Goal: Obtain resource: Download file/media

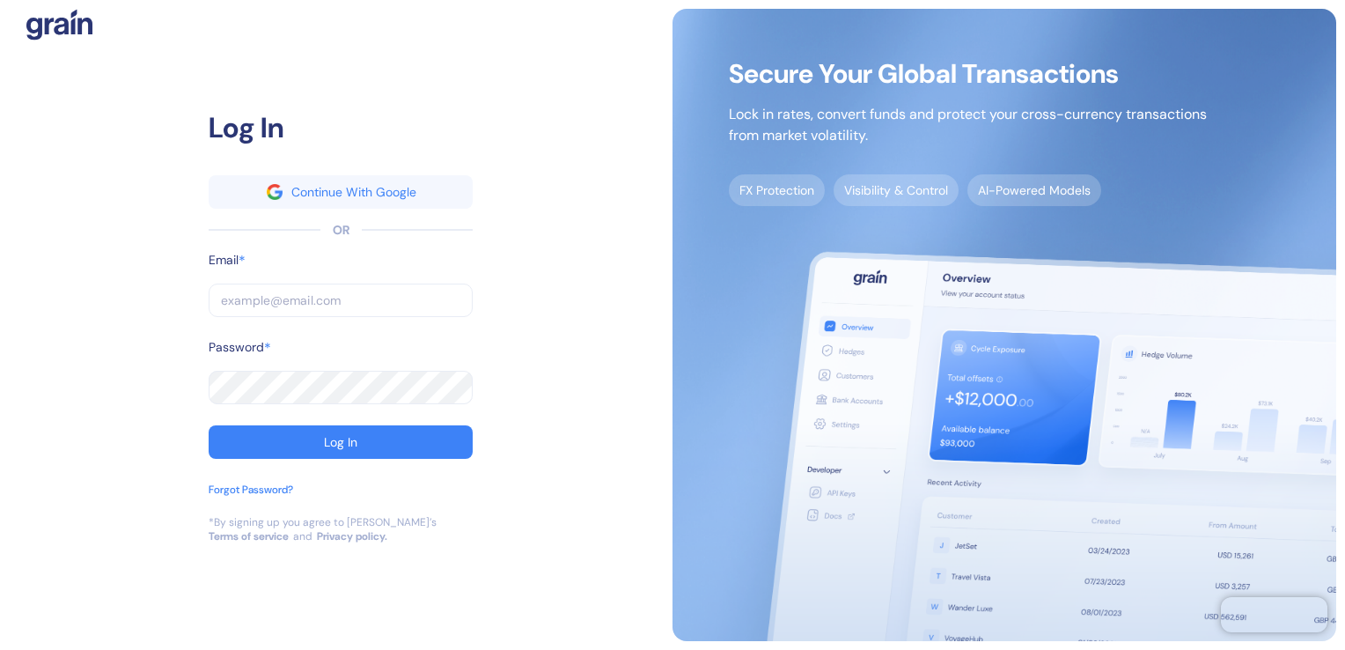
click at [259, 309] on input "text" at bounding box center [341, 300] width 264 height 33
paste input "[PERSON_NAME][EMAIL_ADDRESS][PERSON_NAME][PERSON_NAME][DOMAIN_NAME]"
type input "[PERSON_NAME][EMAIL_ADDRESS][PERSON_NAME][PERSON_NAME][DOMAIN_NAME]"
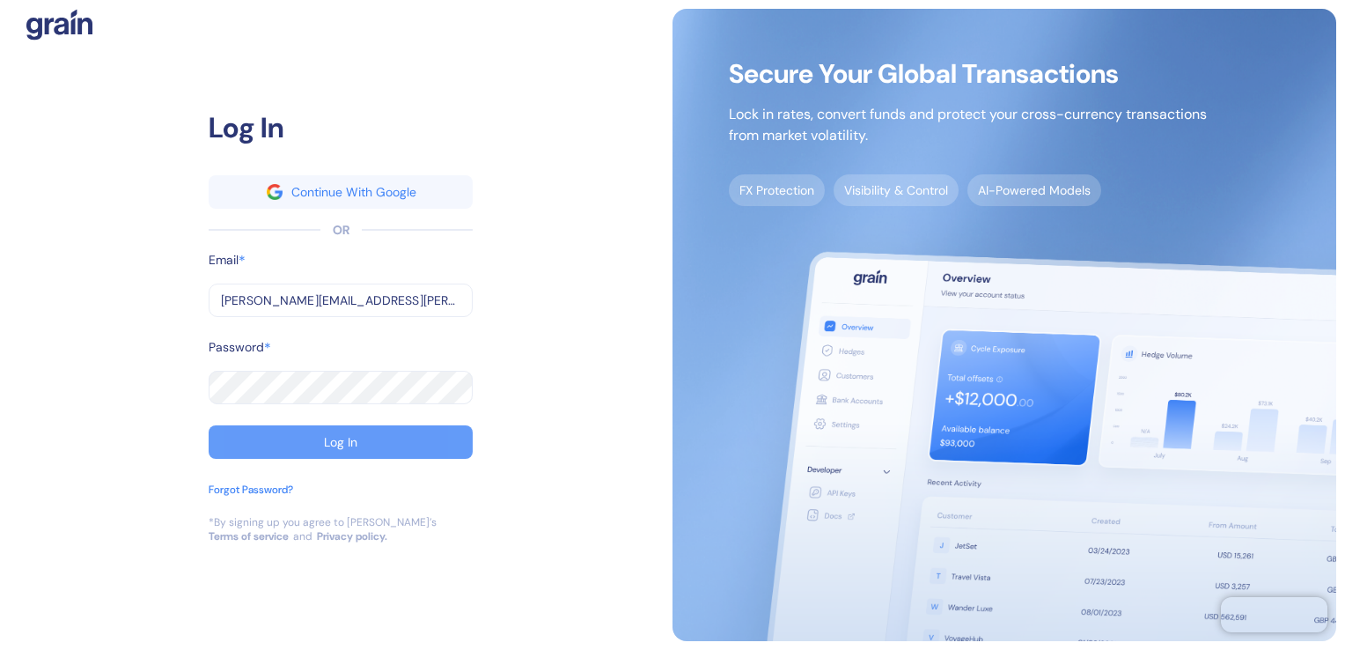
click at [299, 444] on button "Log In" at bounding box center [341, 441] width 264 height 33
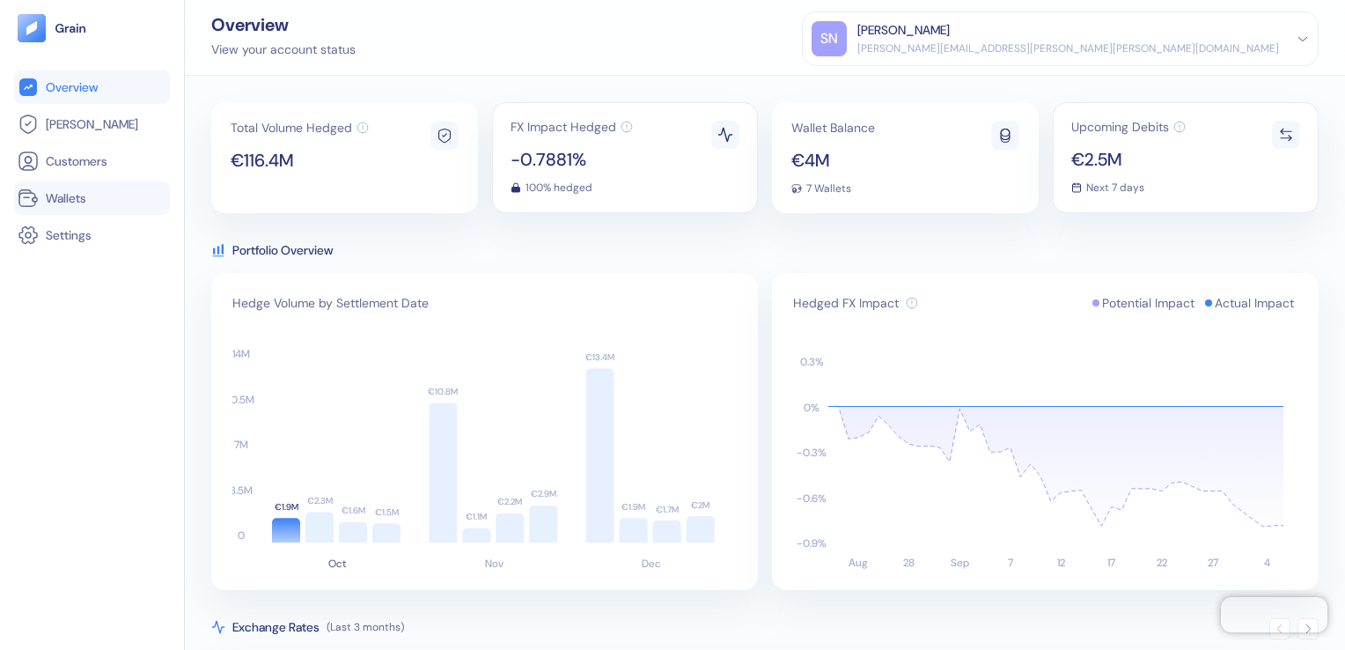
click at [77, 207] on link "Wallets" at bounding box center [92, 198] width 149 height 21
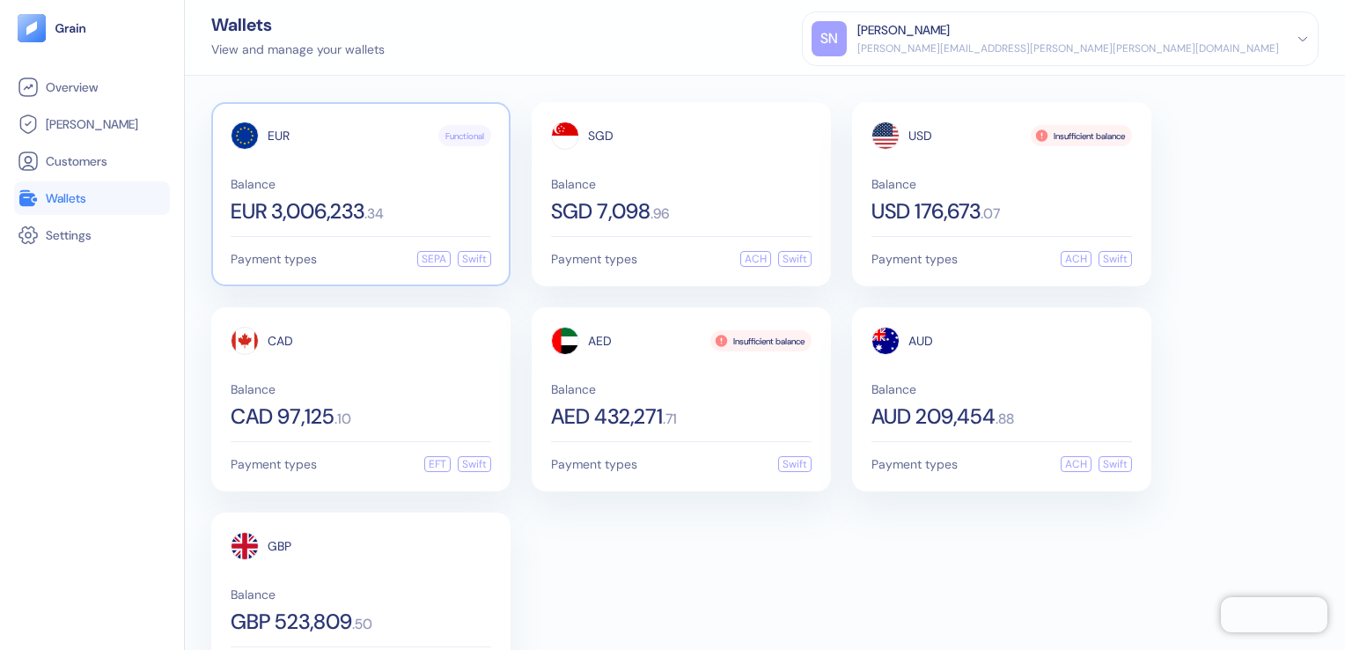
click at [358, 214] on span "EUR 3,006,233" at bounding box center [298, 211] width 134 height 21
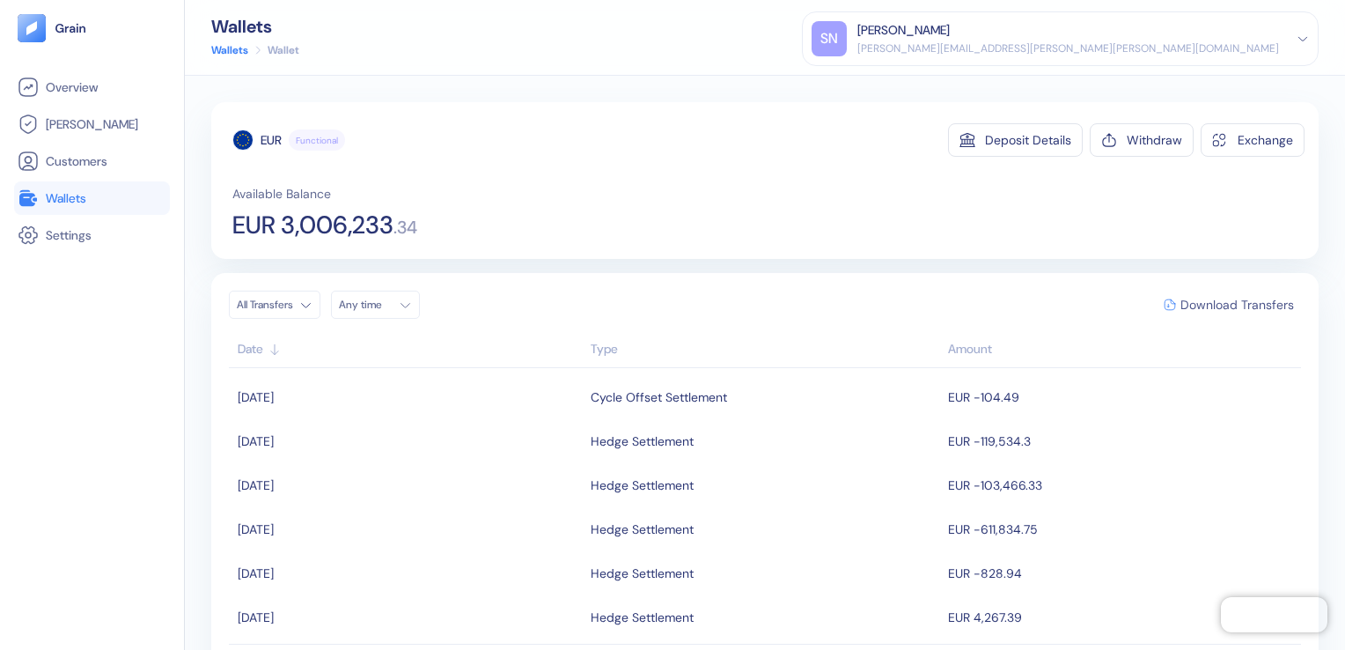
click at [1206, 306] on span "Download Transfers" at bounding box center [1238, 304] width 114 height 12
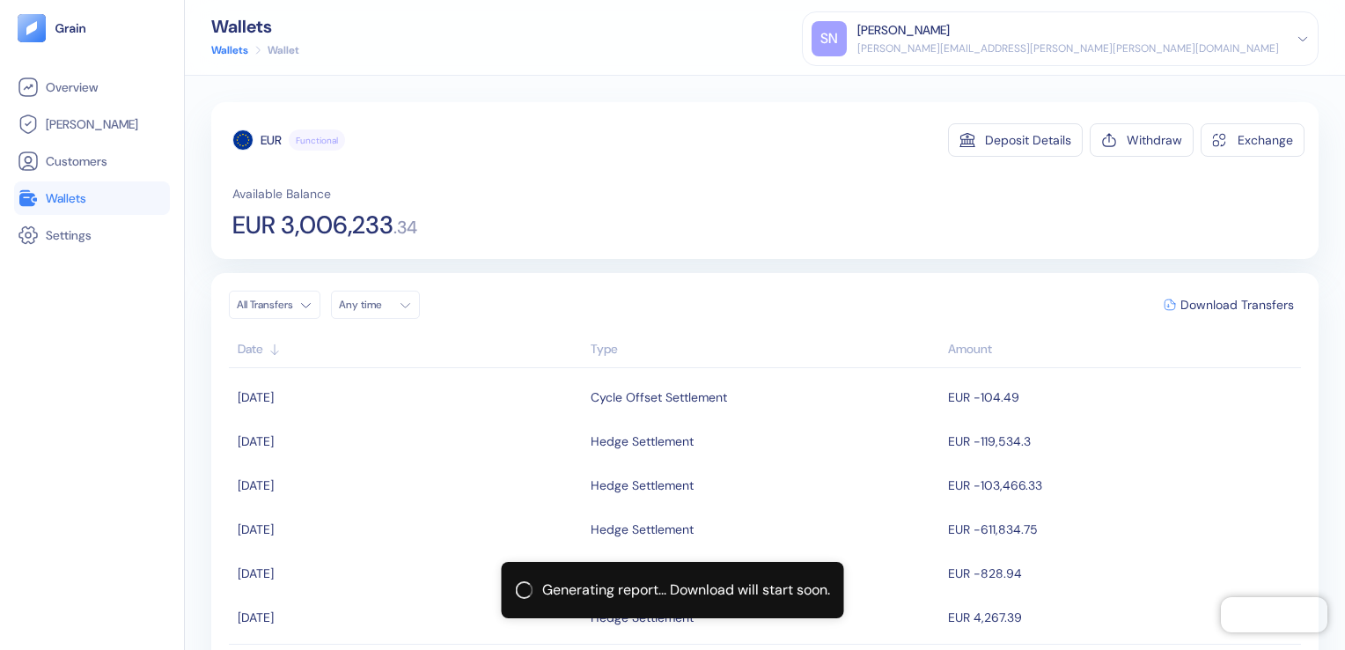
click at [84, 194] on span "Wallets" at bounding box center [66, 198] width 41 height 18
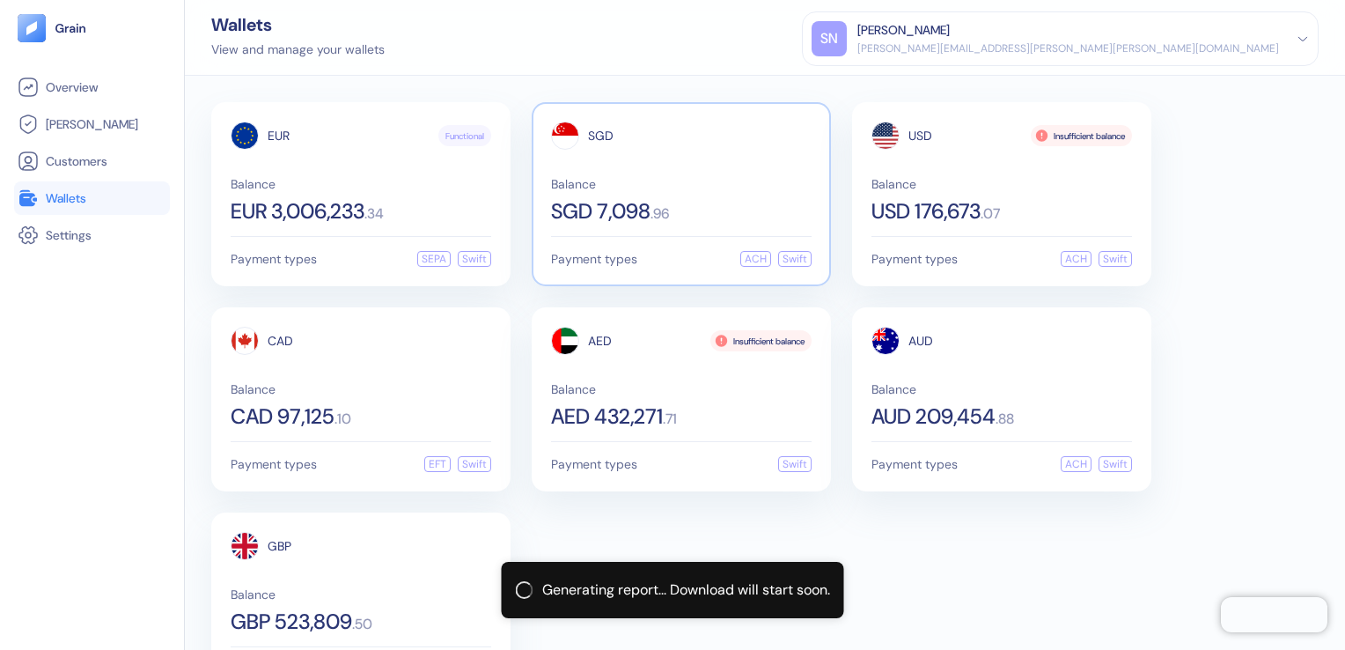
click at [567, 206] on span "SGD 7,098" at bounding box center [600, 211] width 99 height 21
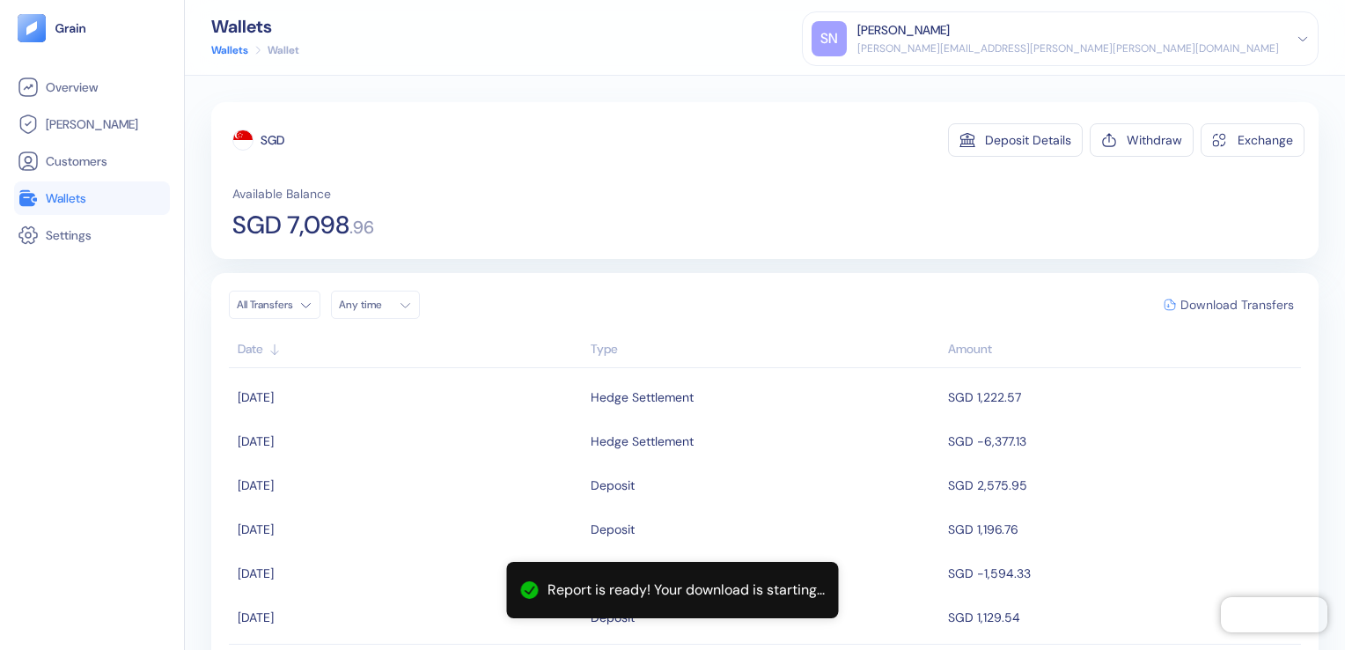
click at [1197, 299] on span "Download Transfers" at bounding box center [1238, 304] width 114 height 12
click at [77, 198] on span "Wallets" at bounding box center [66, 198] width 41 height 18
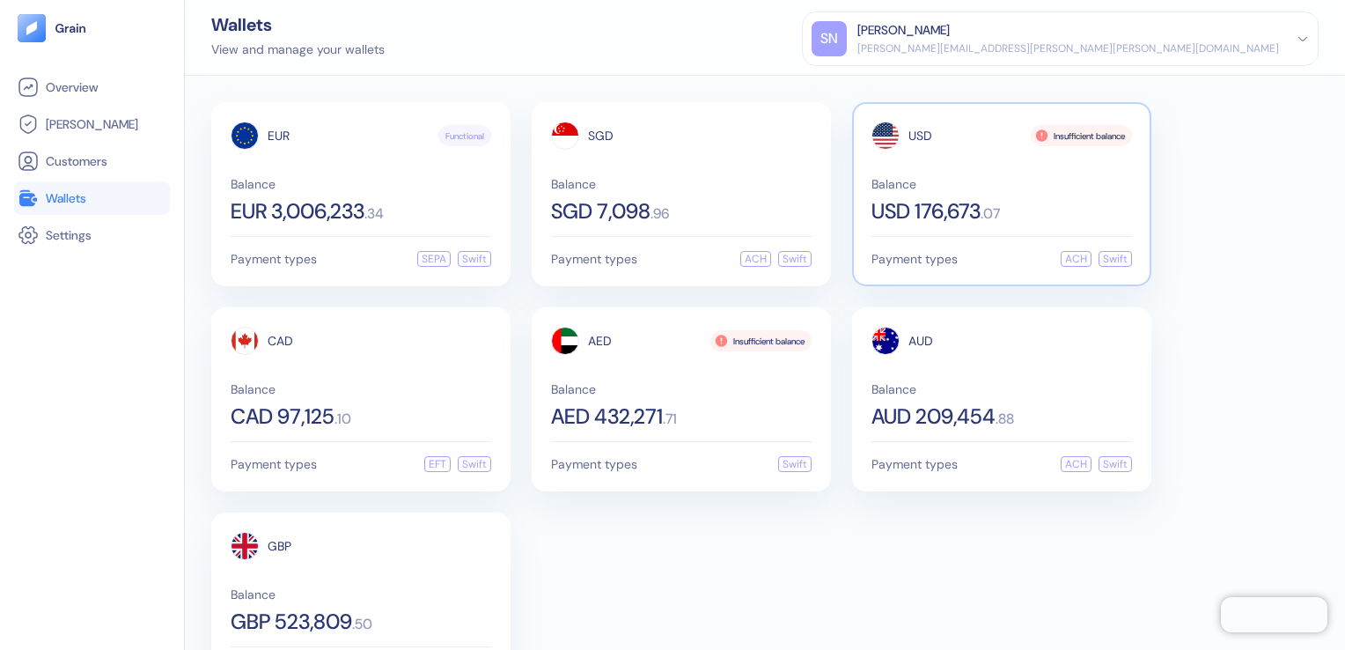
click at [956, 211] on span "USD 176,673" at bounding box center [926, 211] width 109 height 21
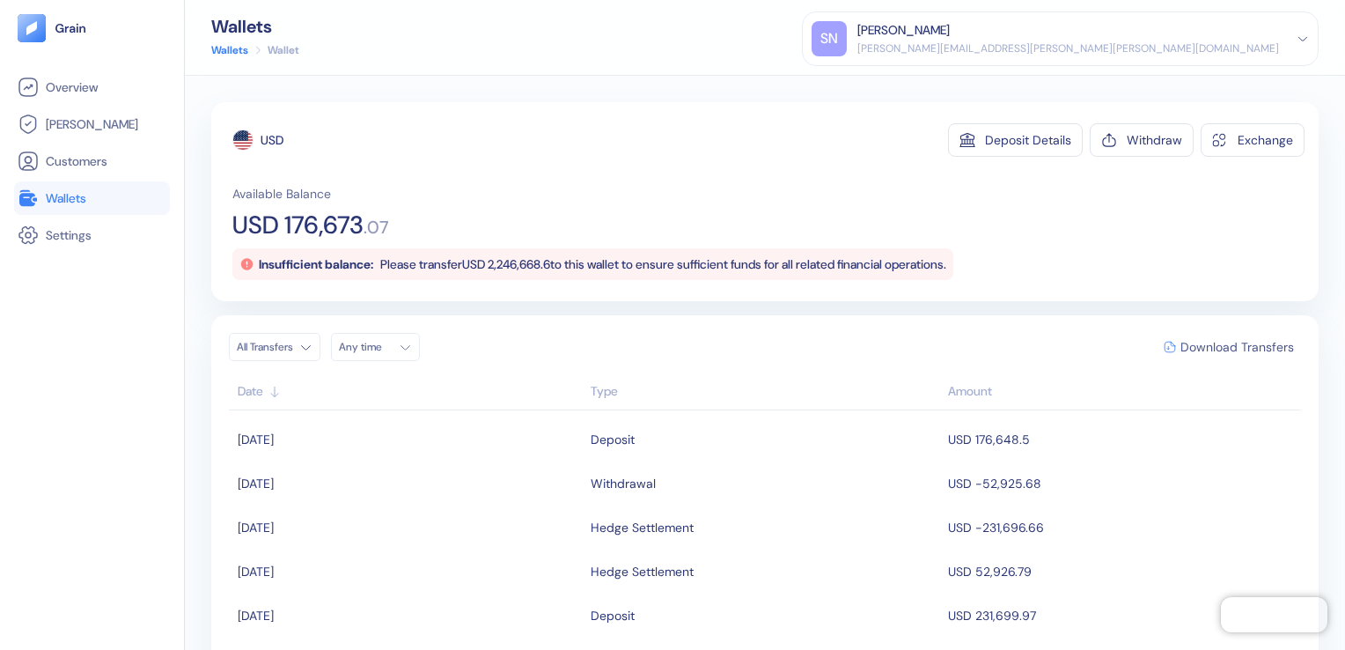
click at [1217, 342] on span "Download Transfers" at bounding box center [1238, 347] width 114 height 12
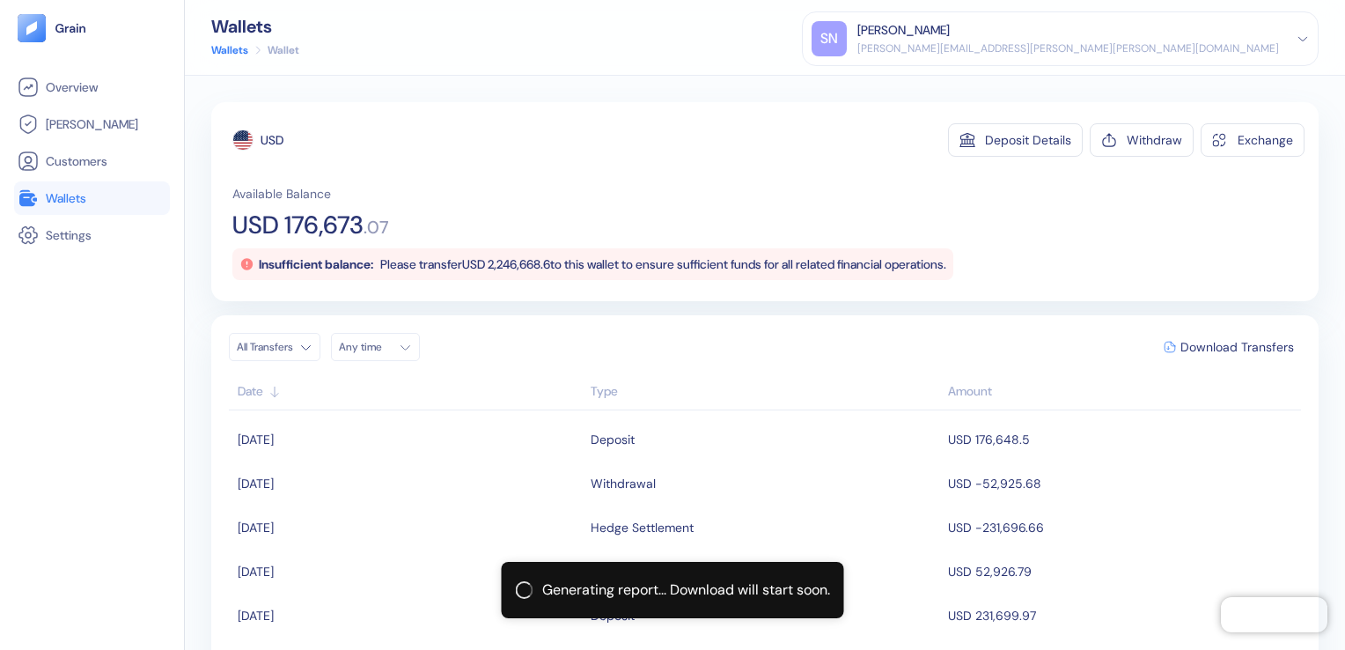
click at [94, 198] on link "Wallets" at bounding box center [92, 198] width 149 height 21
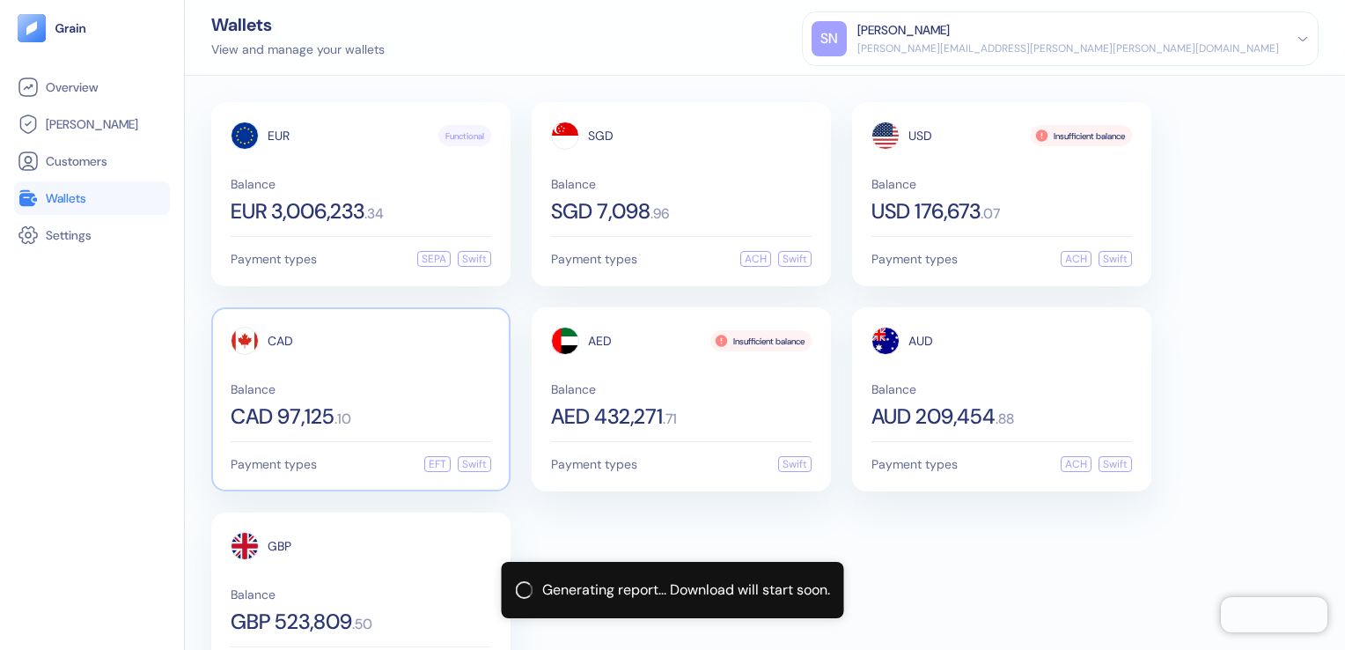
click at [277, 418] on span "CAD 97,125" at bounding box center [283, 416] width 104 height 21
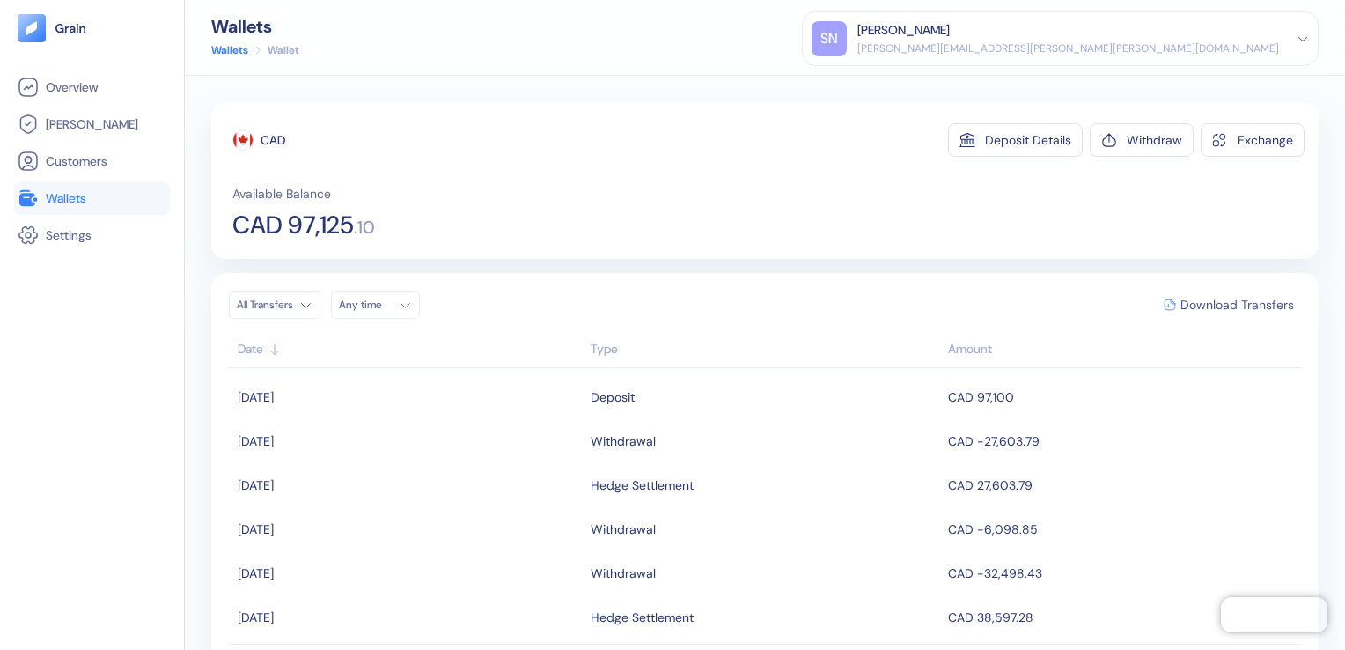
click at [1213, 298] on span "Download Transfers" at bounding box center [1238, 304] width 114 height 12
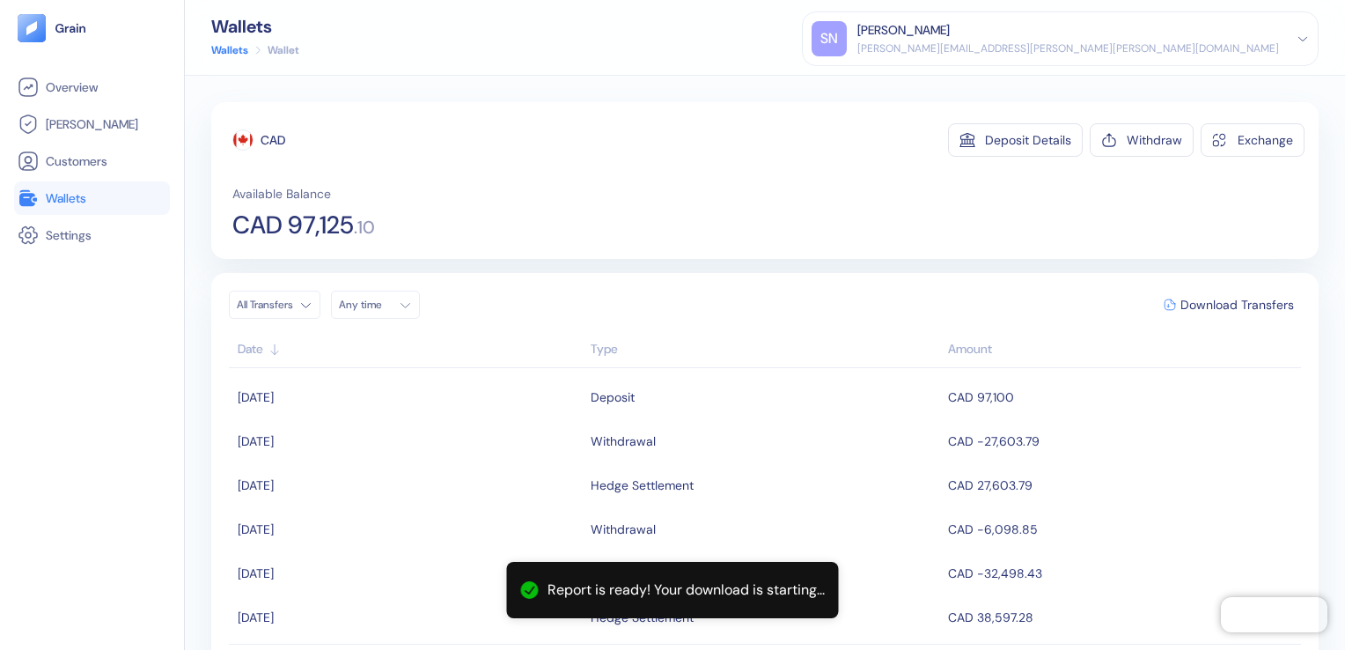
click at [70, 199] on span "Wallets" at bounding box center [66, 198] width 41 height 18
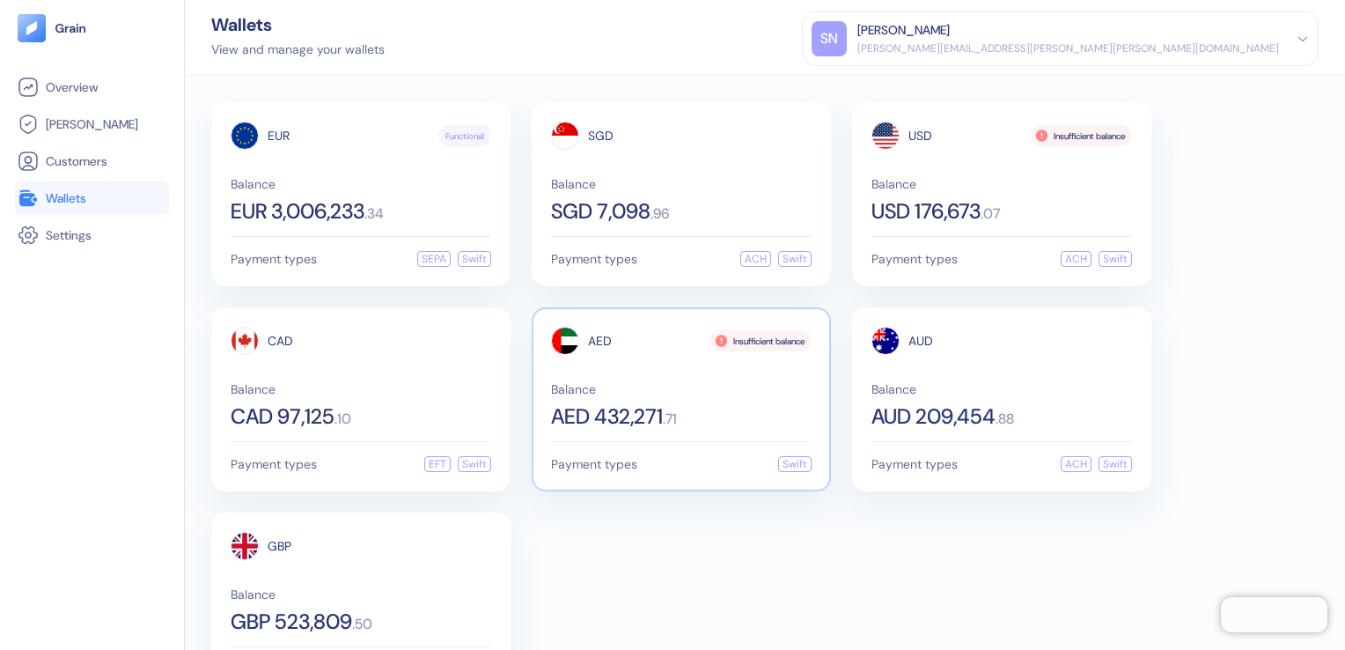
click at [642, 413] on span "AED 432,271" at bounding box center [607, 416] width 112 height 21
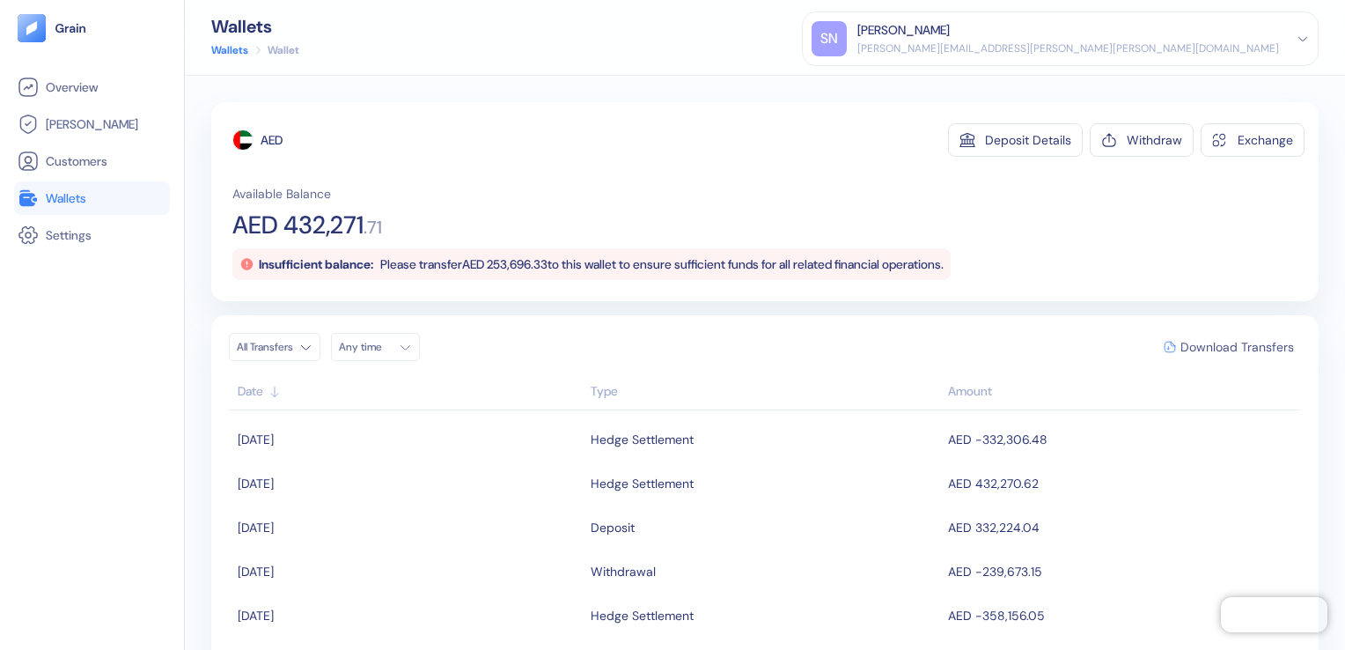
click at [1200, 350] on span "Download Transfers" at bounding box center [1238, 347] width 114 height 12
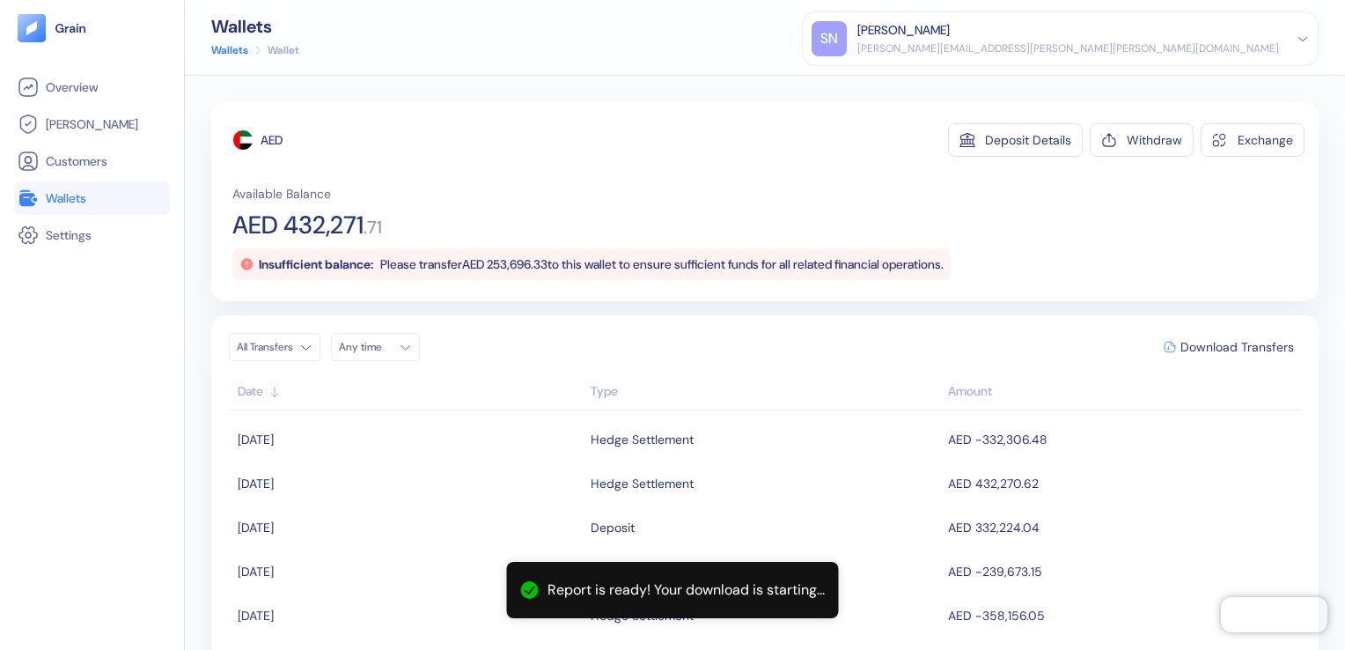
click at [67, 201] on span "Wallets" at bounding box center [66, 198] width 41 height 18
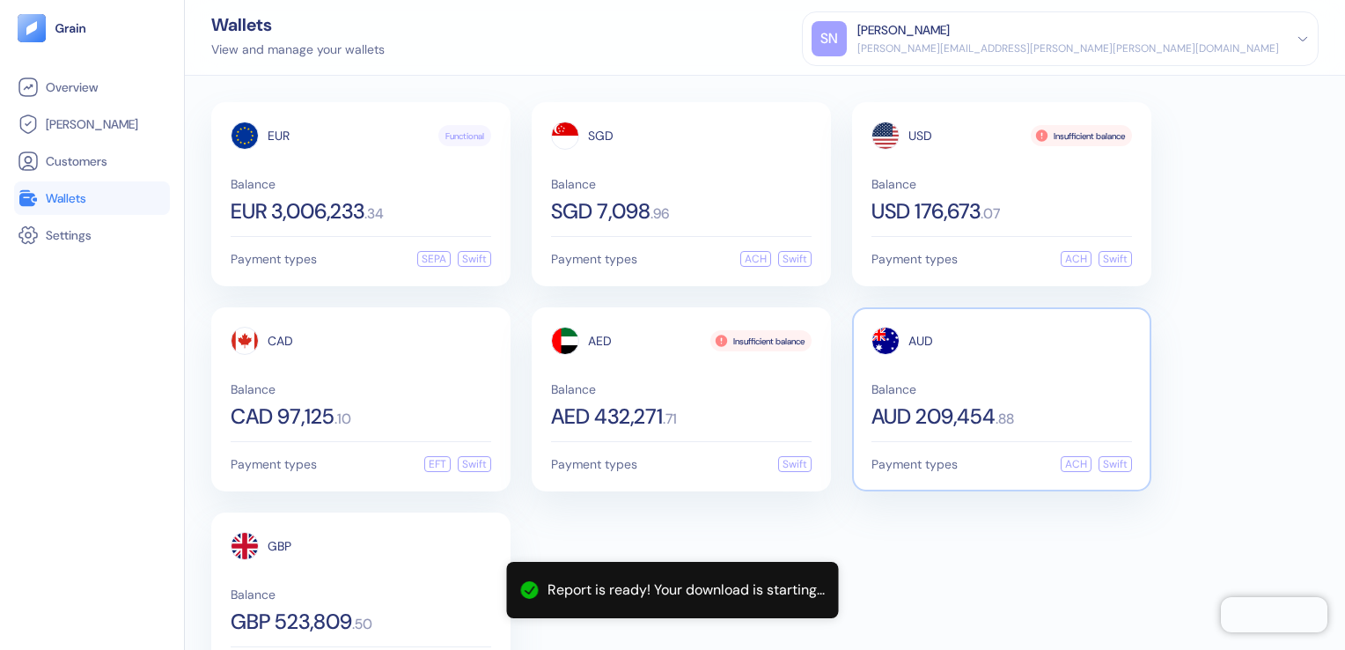
click at [950, 406] on span "AUD 209,454" at bounding box center [934, 416] width 124 height 21
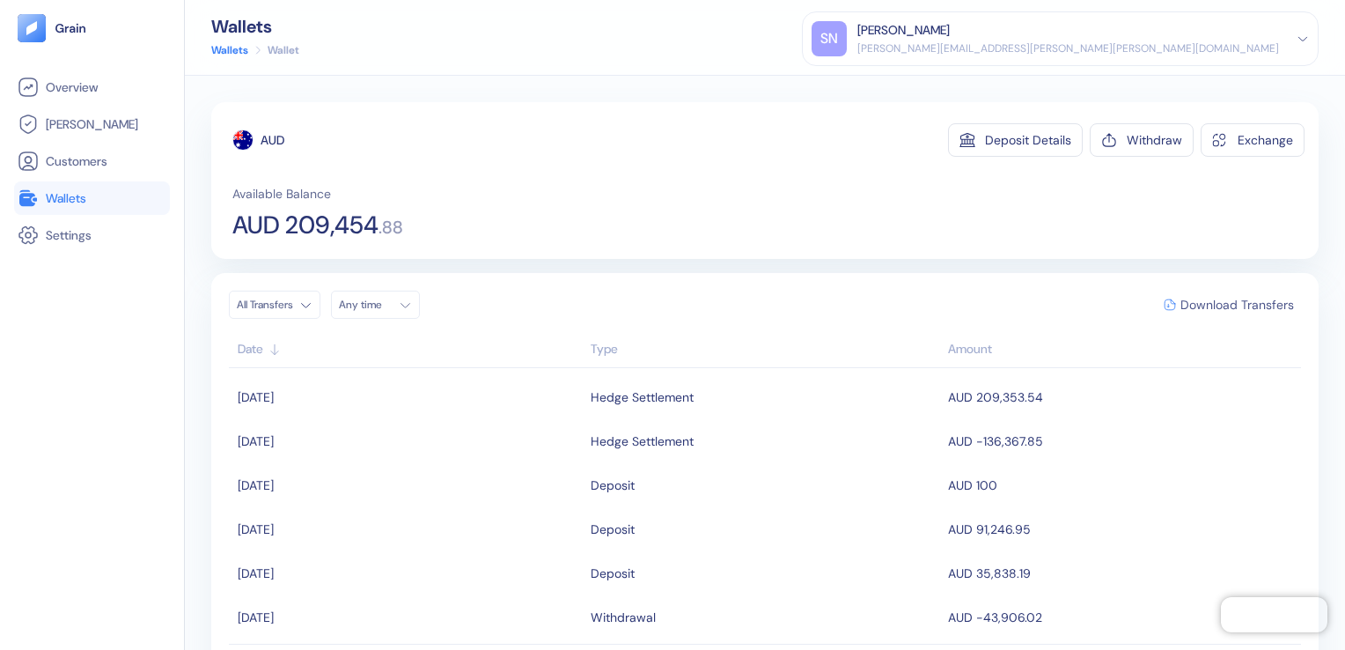
click at [1222, 300] on span "Download Transfers" at bounding box center [1238, 304] width 114 height 12
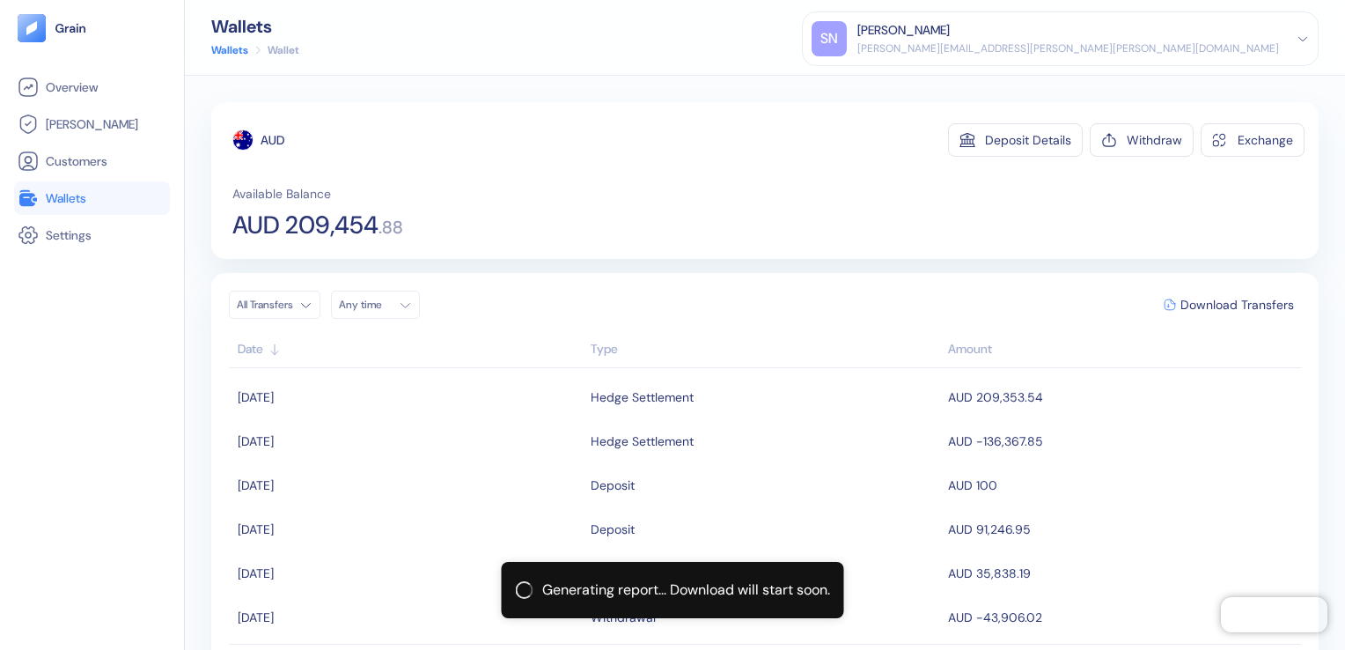
click at [99, 203] on link "Wallets" at bounding box center [92, 198] width 149 height 21
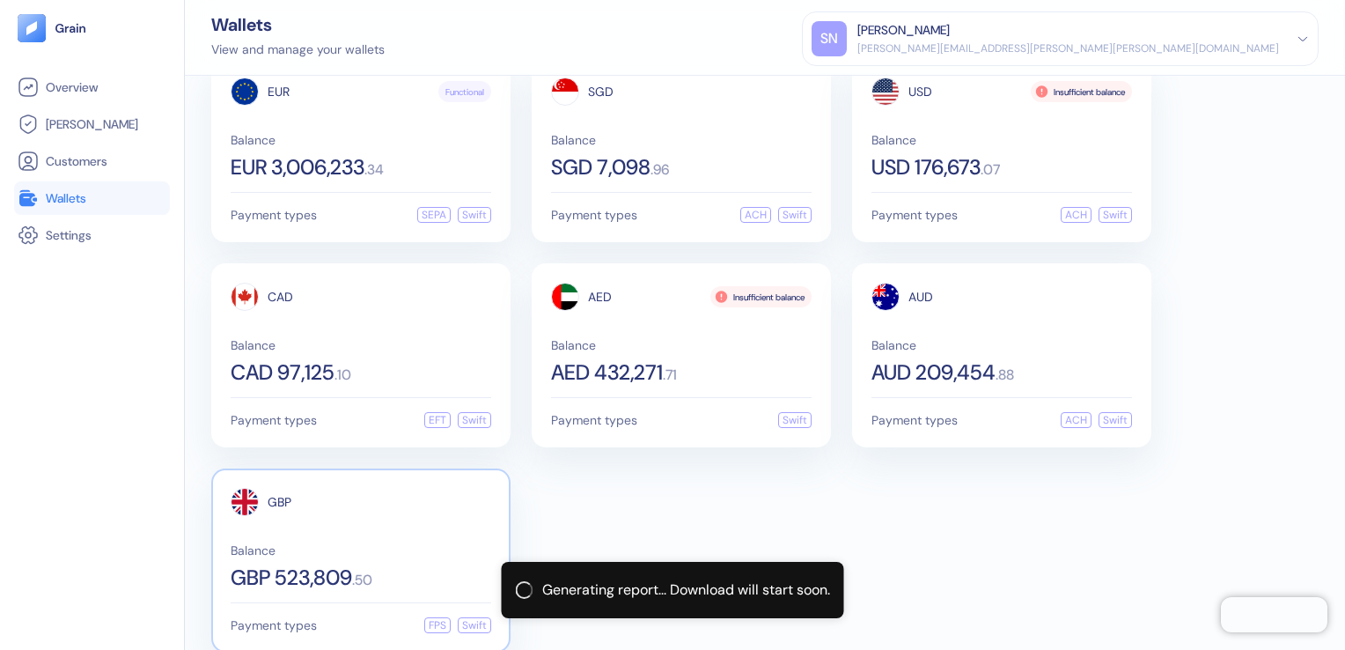
scroll to position [69, 0]
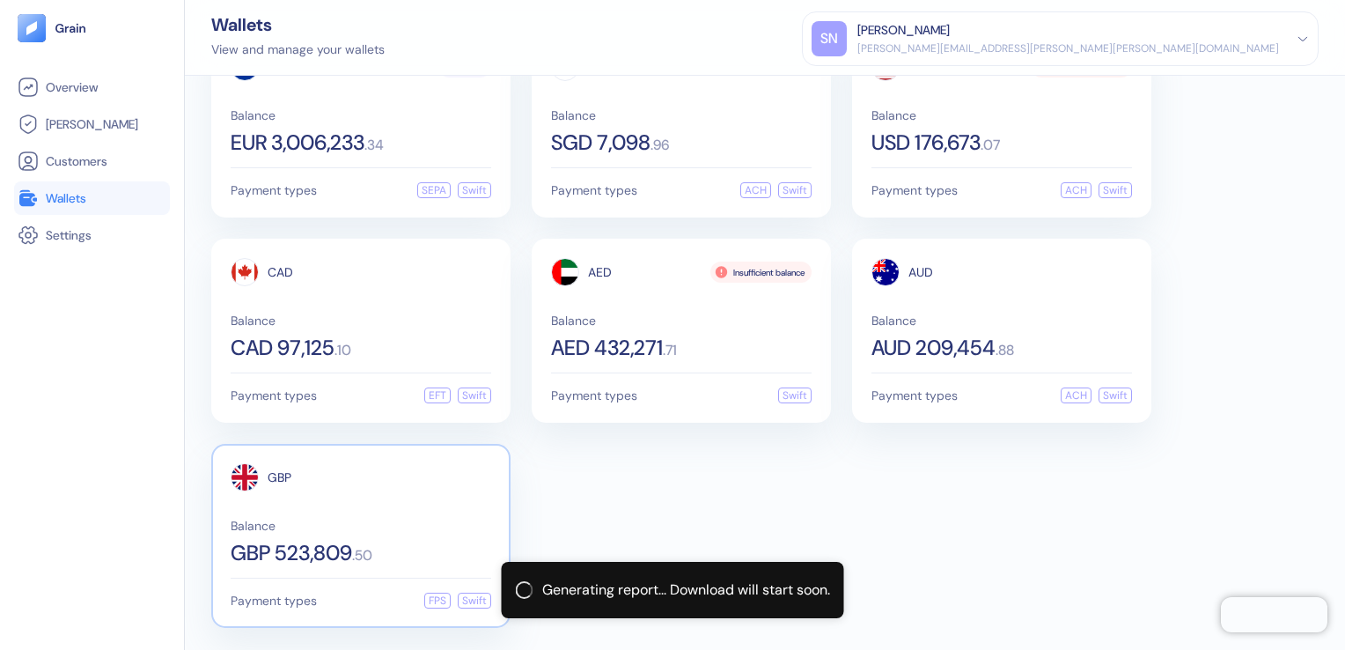
click at [317, 563] on div "GBP Balance GBP 523,809 . 50 Payment types FPS Swift" at bounding box center [360, 536] width 299 height 184
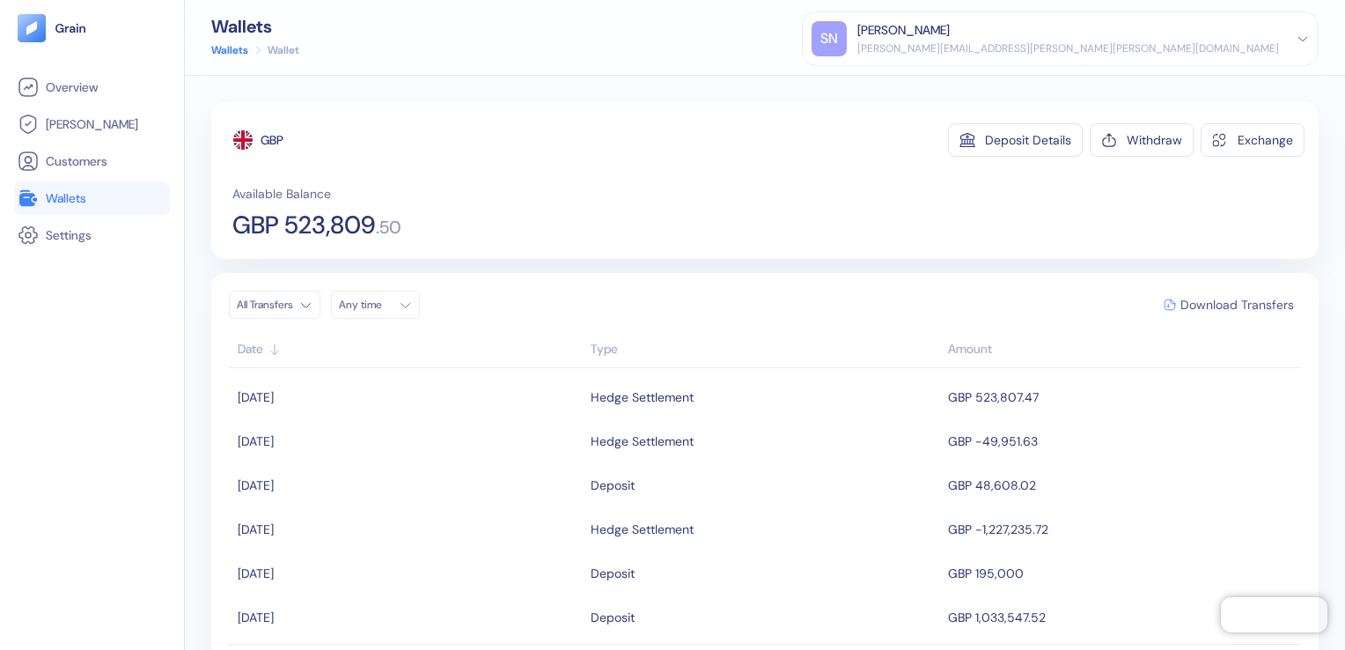
click at [1270, 307] on span "Download Transfers" at bounding box center [1238, 304] width 114 height 12
click at [765, 175] on div "GBP Deposit Details Withdraw Exchange Available Balance GBP 523,809 . 50" at bounding box center [768, 180] width 1072 height 114
